Goal: Information Seeking & Learning: Learn about a topic

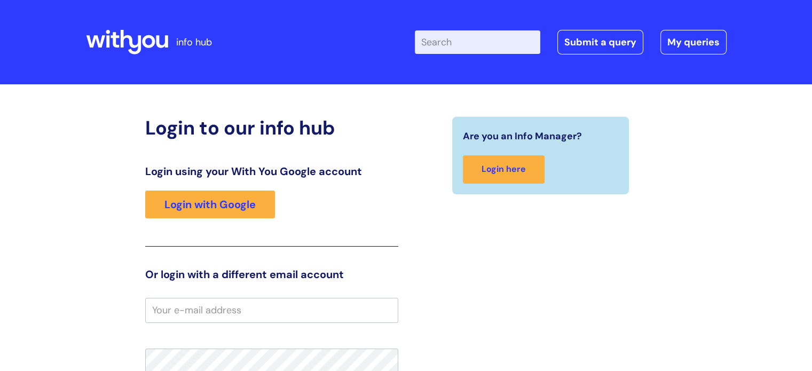
click at [643, 249] on div "Are you an Info Manager? Login here" at bounding box center [541, 331] width 269 height 431
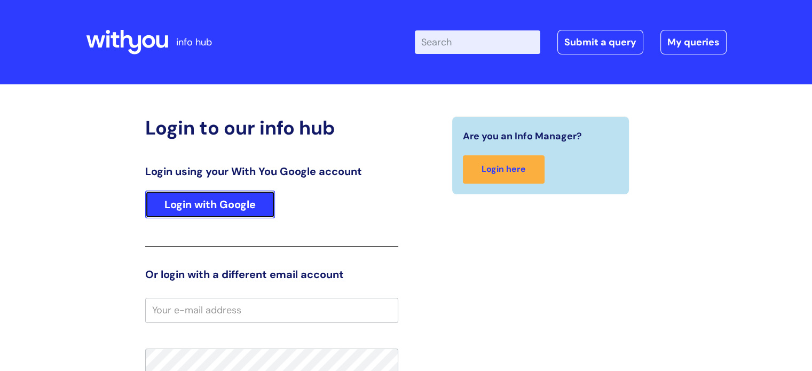
click at [181, 211] on link "Login with Google" at bounding box center [210, 205] width 130 height 28
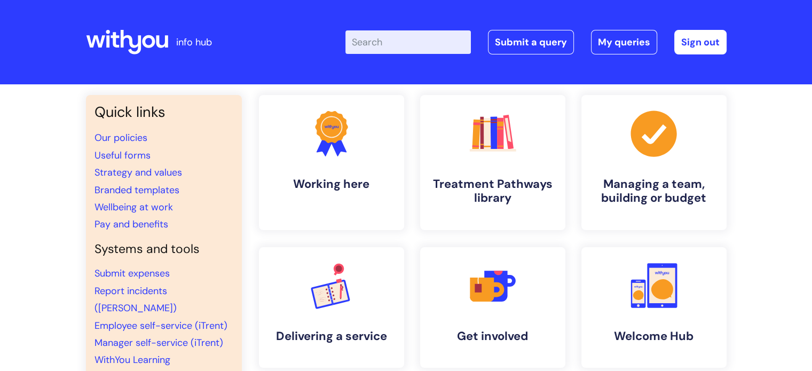
click at [365, 45] on input "Enter your search term here..." at bounding box center [409, 42] width 126 height 24
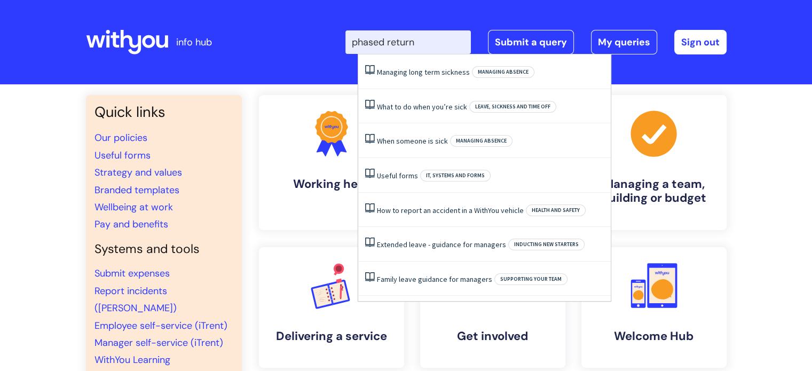
type input "phased return"
click button "Search" at bounding box center [0, 0] width 0 height 0
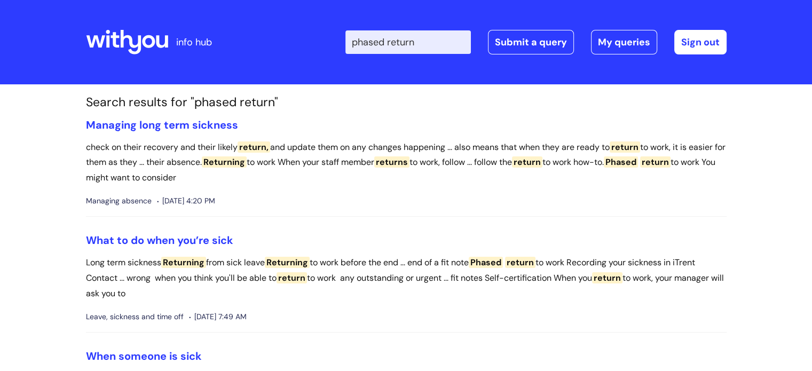
click at [365, 45] on input "phased return" at bounding box center [409, 42] width 126 height 24
click at [152, 123] on link "Managing long term sickness" at bounding box center [162, 125] width 152 height 14
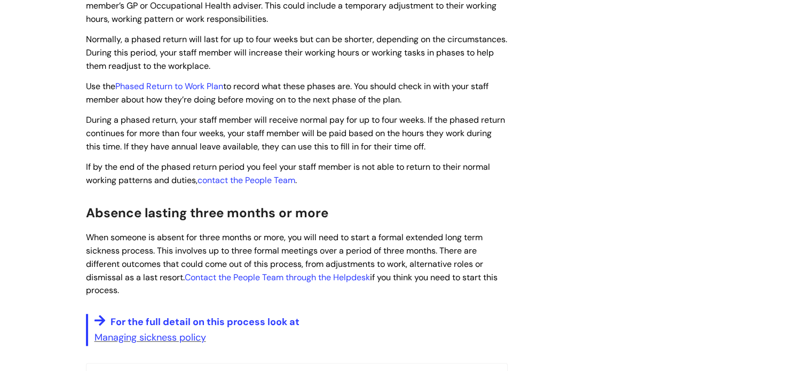
scroll to position [686, 0]
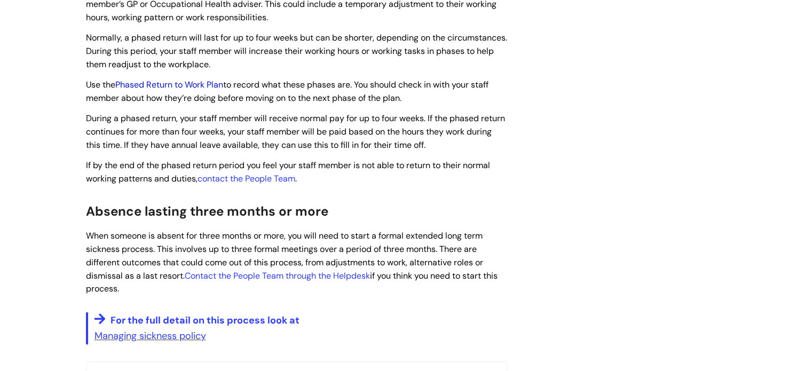
click at [161, 86] on link "Phased Return to Work Plan" at bounding box center [169, 84] width 108 height 11
